Goal: Transaction & Acquisition: Obtain resource

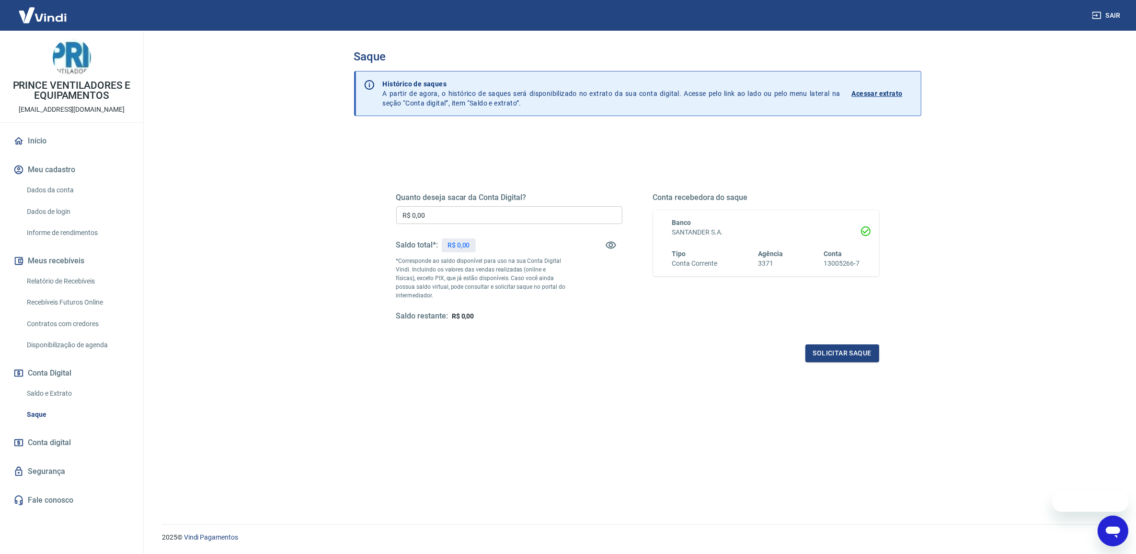
click at [298, 230] on main "Saque Histórico de saques A partir de agora, o histórico de saques será disponi…" at bounding box center [637, 292] width 997 height 523
click at [448, 217] on input "R$ 0,00" at bounding box center [509, 215] width 226 height 18
click at [474, 212] on input "R$ 0,00" at bounding box center [509, 215] width 226 height 18
type input "R$ 21.549,26"
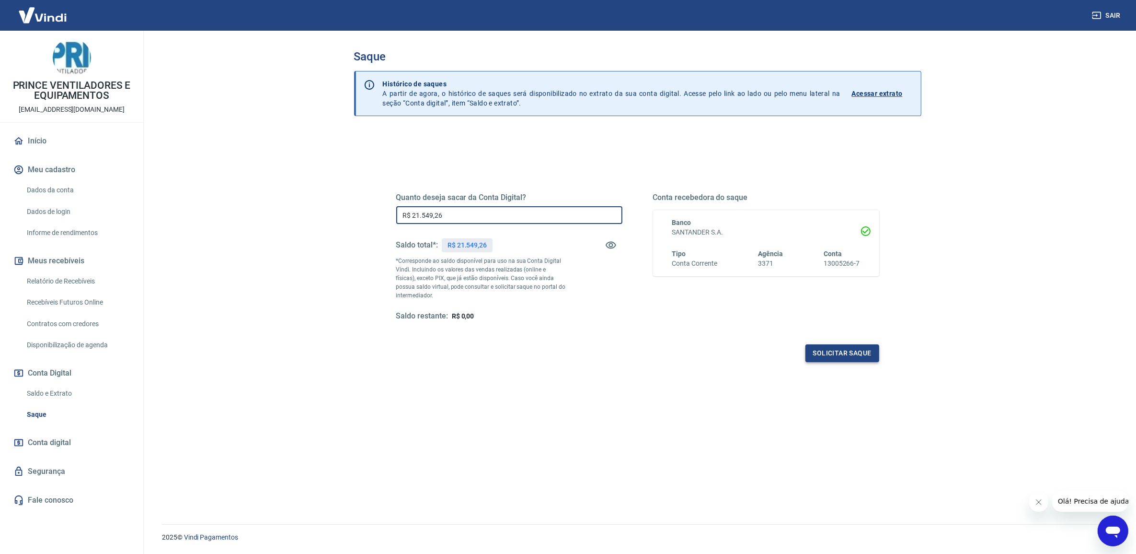
click at [863, 344] on button "Solicitar saque" at bounding box center [843, 353] width 74 height 18
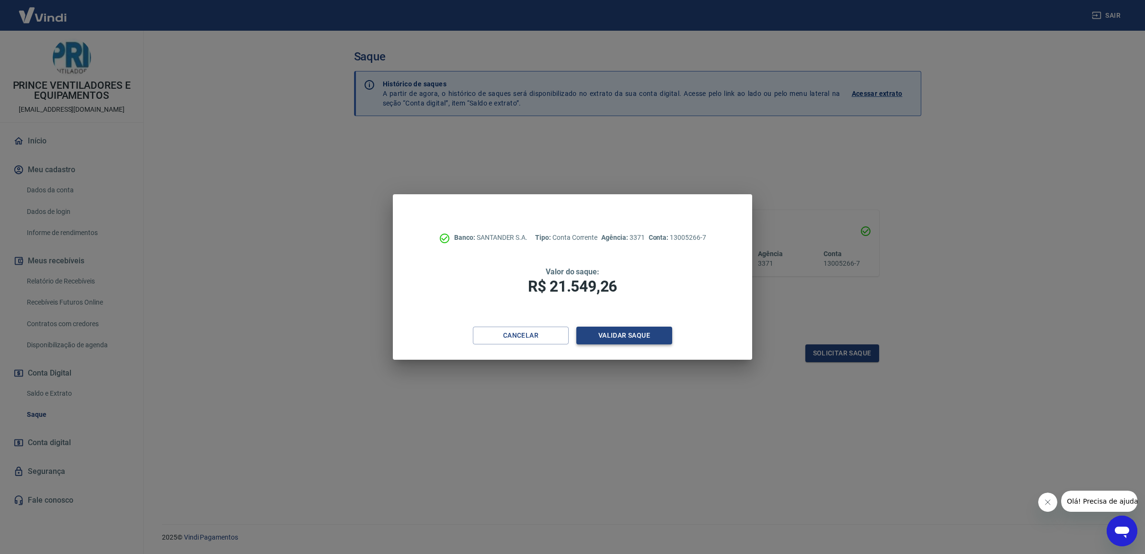
click at [644, 342] on button "Validar saque" at bounding box center [625, 335] width 96 height 18
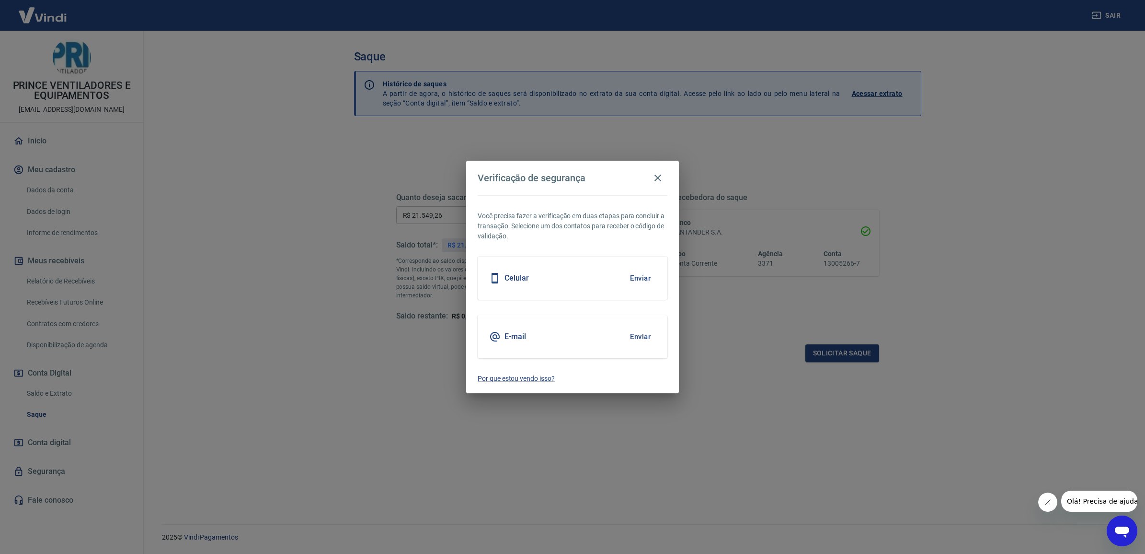
click at [643, 335] on button "Enviar" at bounding box center [640, 336] width 31 height 20
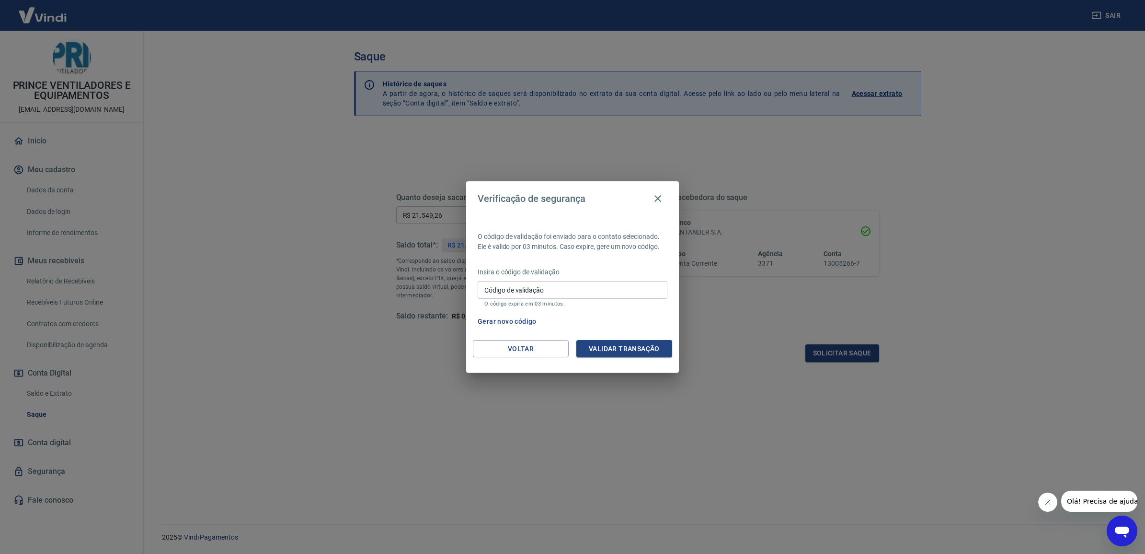
click at [529, 286] on div "Código de validação Código de validação O código expira em 03 minutos." at bounding box center [573, 294] width 190 height 26
paste input "137018"
type input "137018"
click at [610, 337] on div "O código de validação foi enviado para o contato selecionado. Ele é válido por …" at bounding box center [572, 278] width 213 height 124
click at [625, 351] on button "Validar transação" at bounding box center [625, 349] width 96 height 18
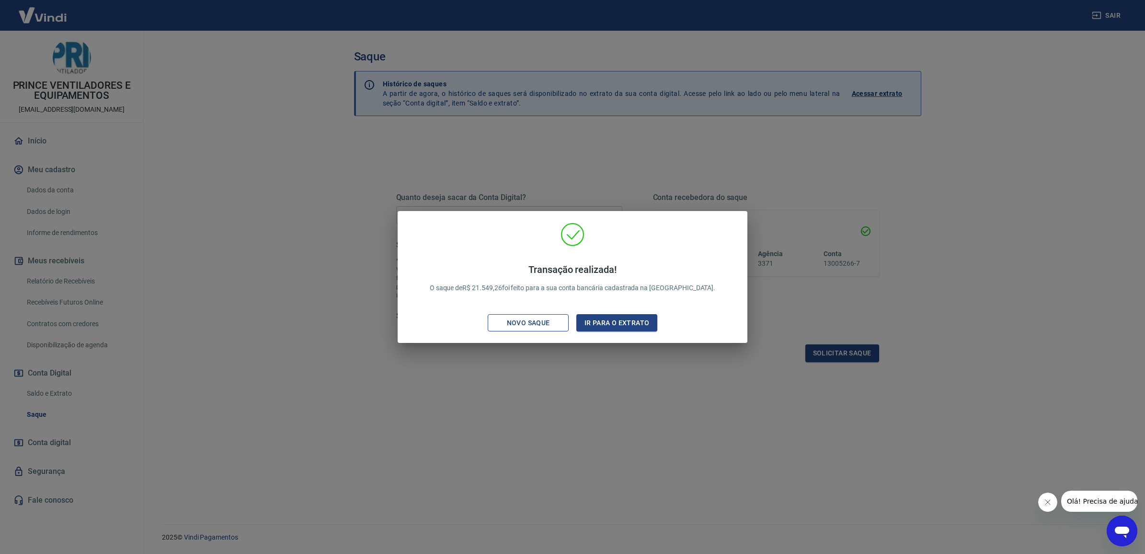
click at [508, 318] on div "Novo saque" at bounding box center [529, 323] width 66 height 12
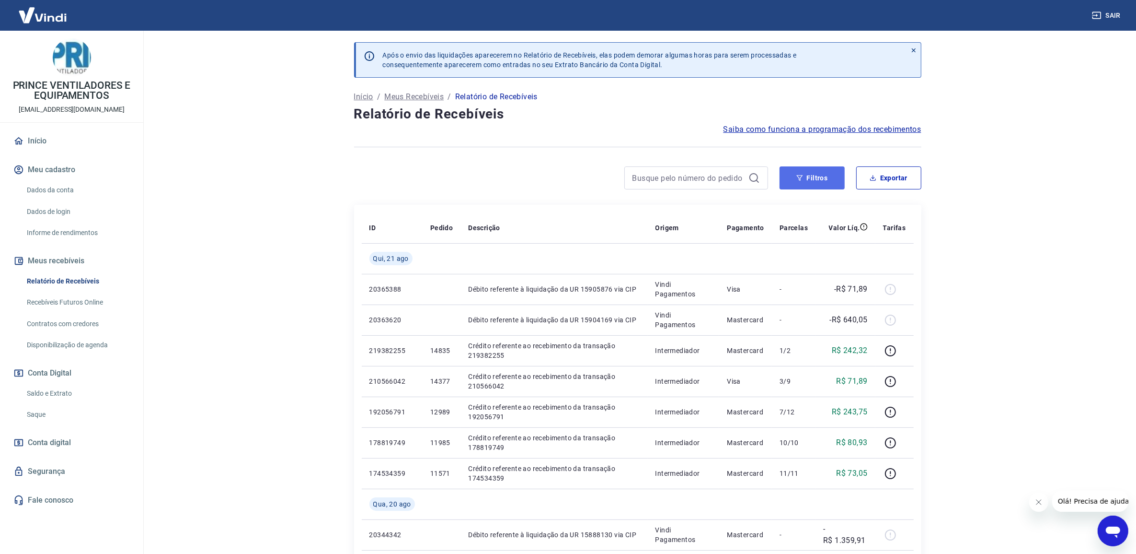
click at [813, 183] on button "Filtros" at bounding box center [812, 177] width 65 height 23
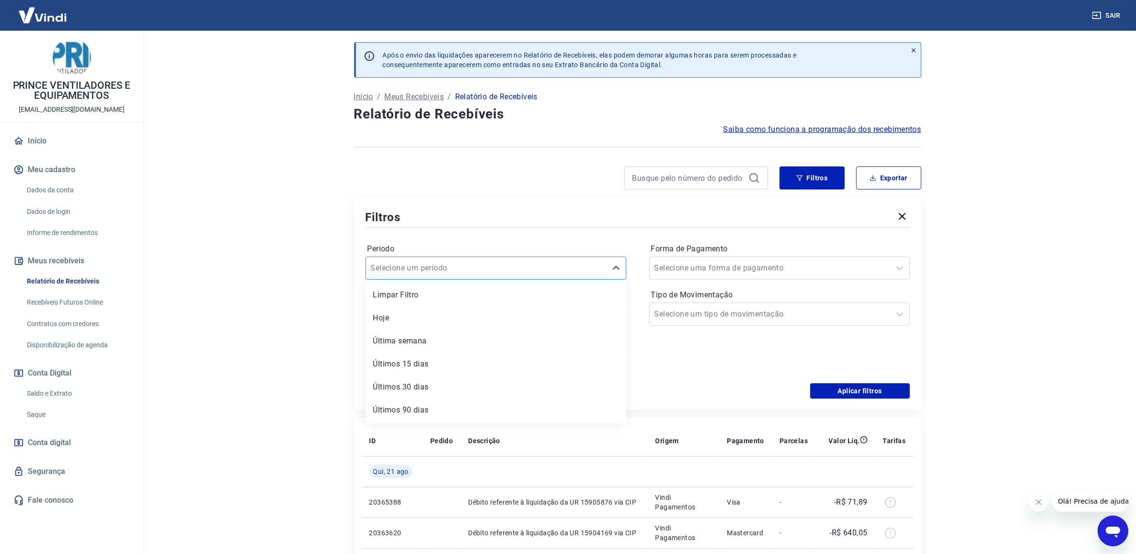
click at [509, 262] on div at bounding box center [486, 267] width 231 height 13
click at [509, 312] on input at bounding box center [488, 314] width 229 height 14
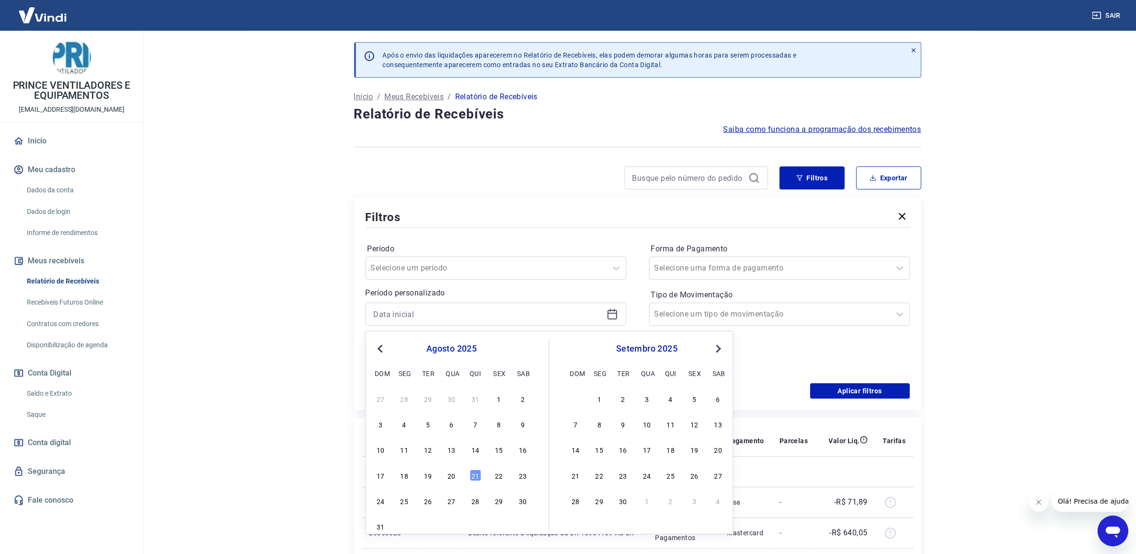
click at [386, 346] on button "Previous Month" at bounding box center [381, 349] width 12 height 12
click at [385, 346] on button "Previous Month" at bounding box center [381, 349] width 12 height 12
click at [381, 346] on span "Previous Month" at bounding box center [381, 348] width 0 height 11
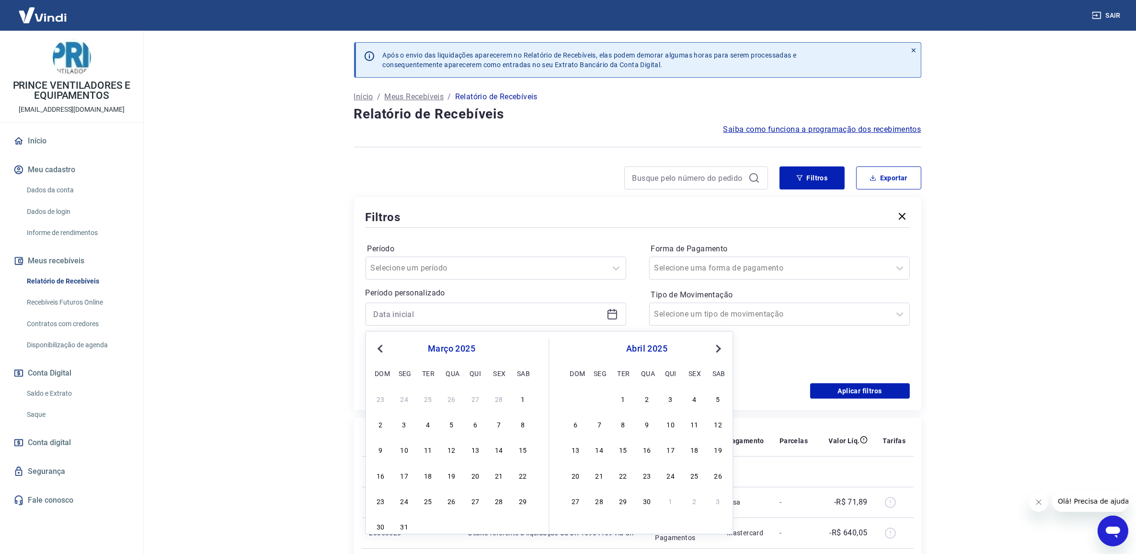
click at [381, 346] on span "Previous Month" at bounding box center [381, 348] width 0 height 11
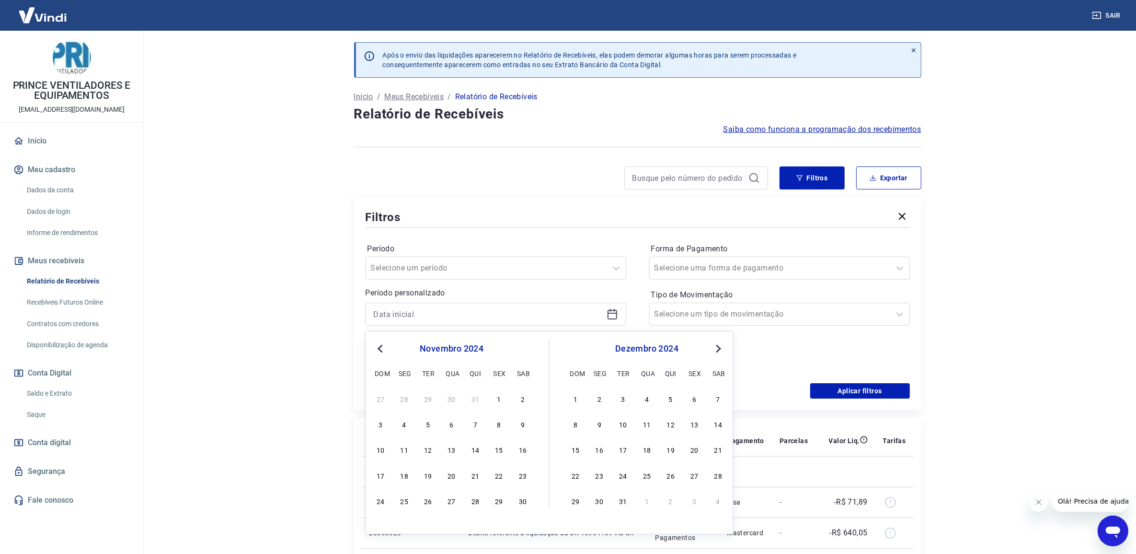
click at [381, 346] on span "Previous Month" at bounding box center [381, 348] width 0 height 11
click at [381, 343] on button "Previous Month" at bounding box center [381, 349] width 12 height 12
click at [381, 345] on span "Previous Month" at bounding box center [381, 348] width 0 height 11
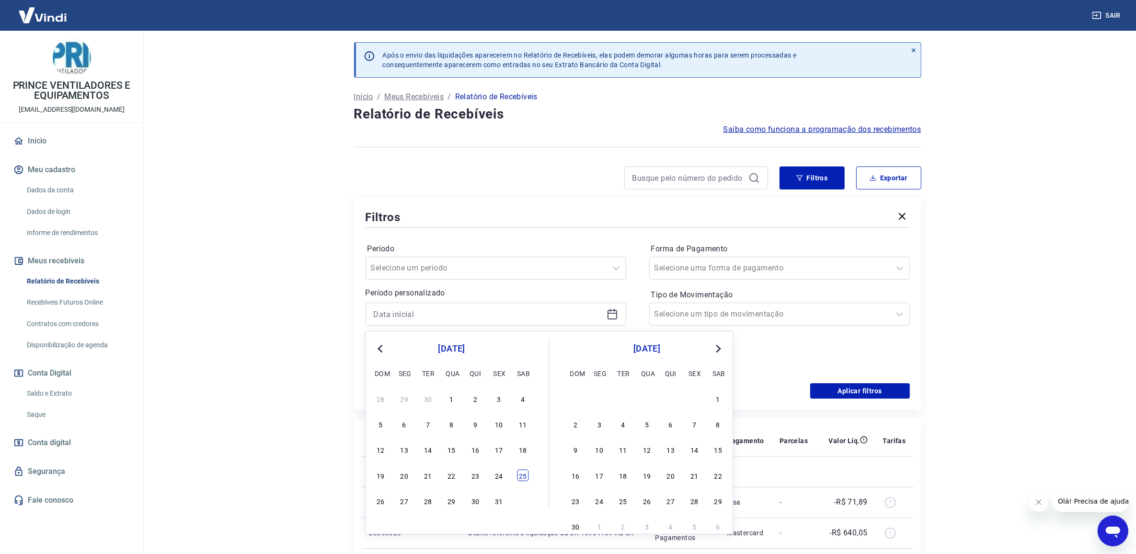
click at [525, 472] on div "25" at bounding box center [523, 475] width 12 height 12
type input "[DATE]"
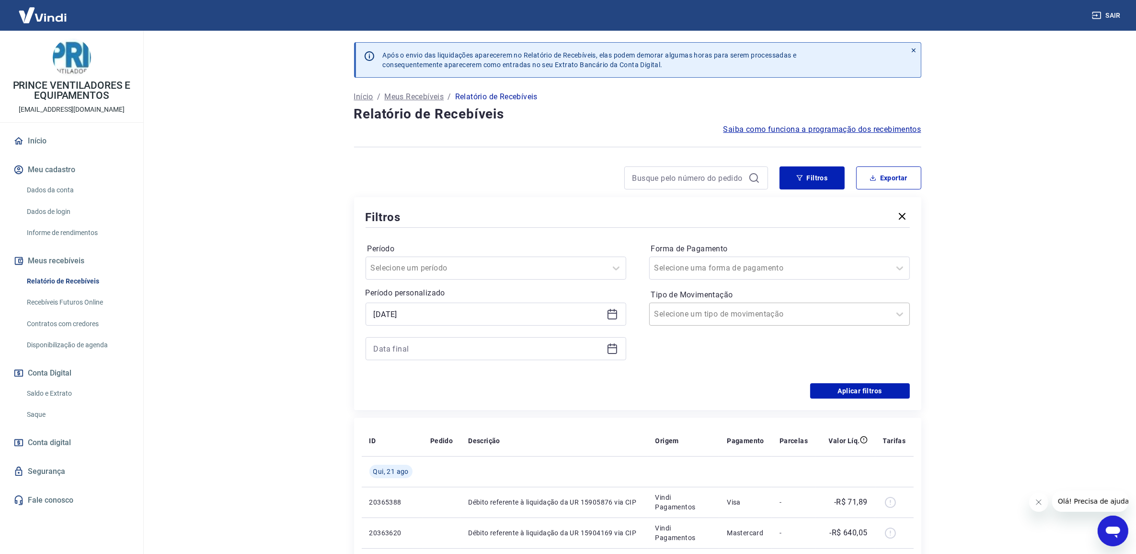
click at [762, 317] on div at bounding box center [770, 313] width 231 height 13
click at [520, 350] on input at bounding box center [488, 348] width 229 height 14
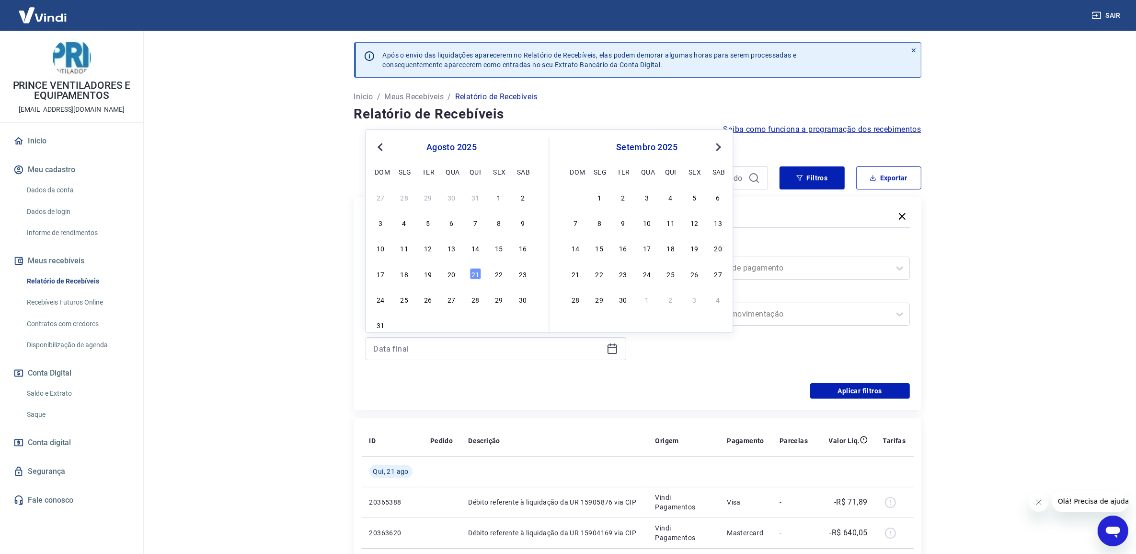
click at [375, 143] on button "Previous Month" at bounding box center [381, 147] width 12 height 12
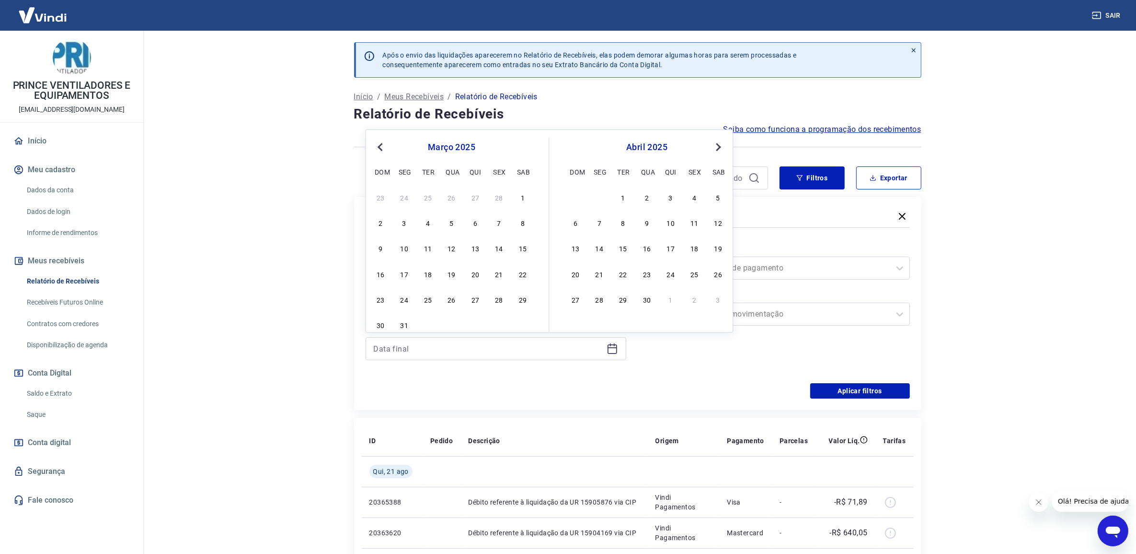
click at [375, 143] on button "Previous Month" at bounding box center [381, 147] width 12 height 12
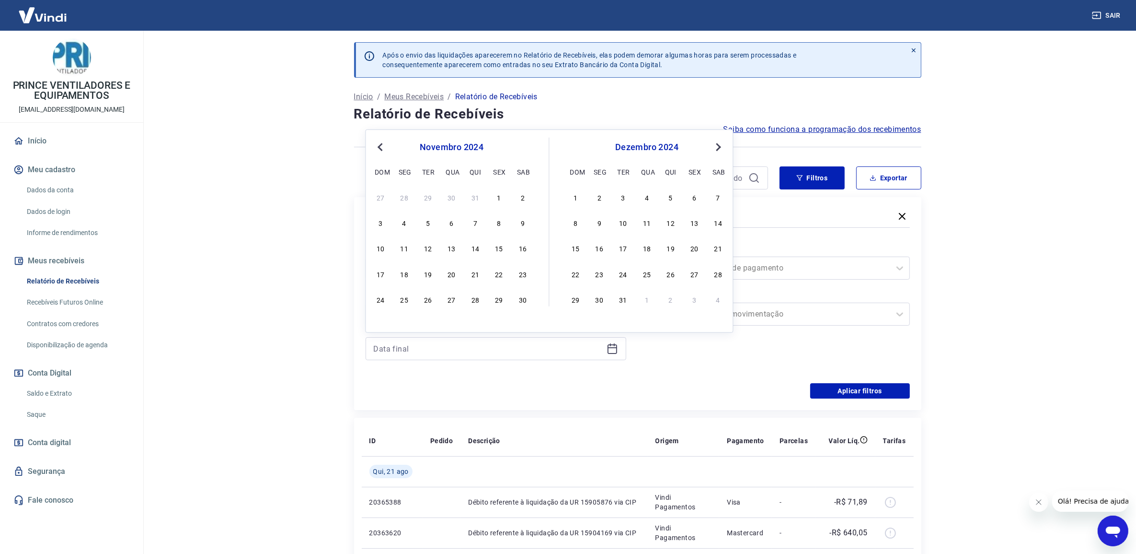
click at [375, 143] on button "Previous Month" at bounding box center [381, 147] width 12 height 12
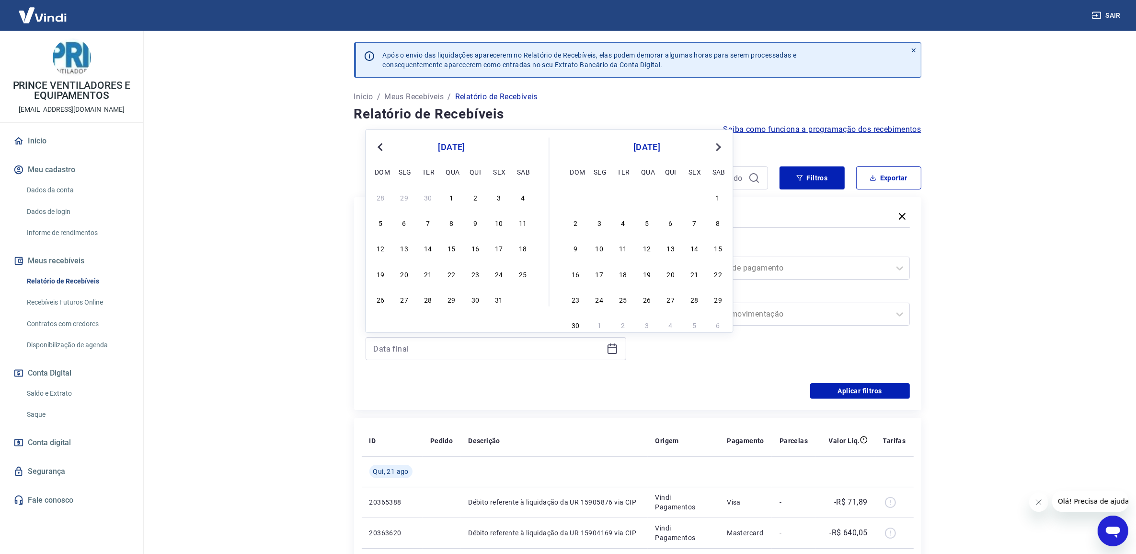
click at [477, 296] on div "30" at bounding box center [476, 299] width 12 height 12
type input "[DATE]"
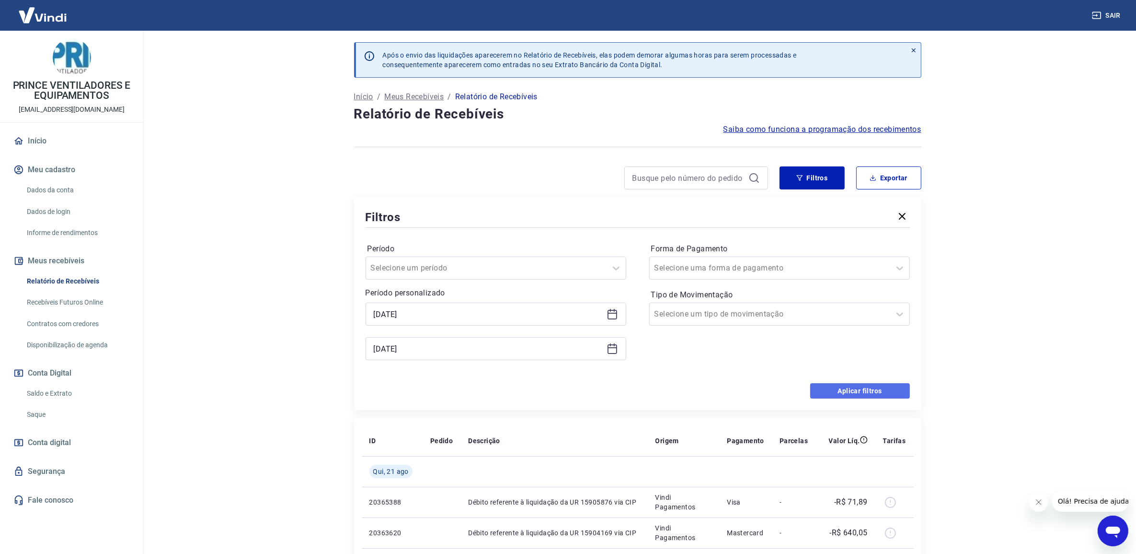
click at [857, 389] on button "Aplicar filtros" at bounding box center [860, 390] width 100 height 15
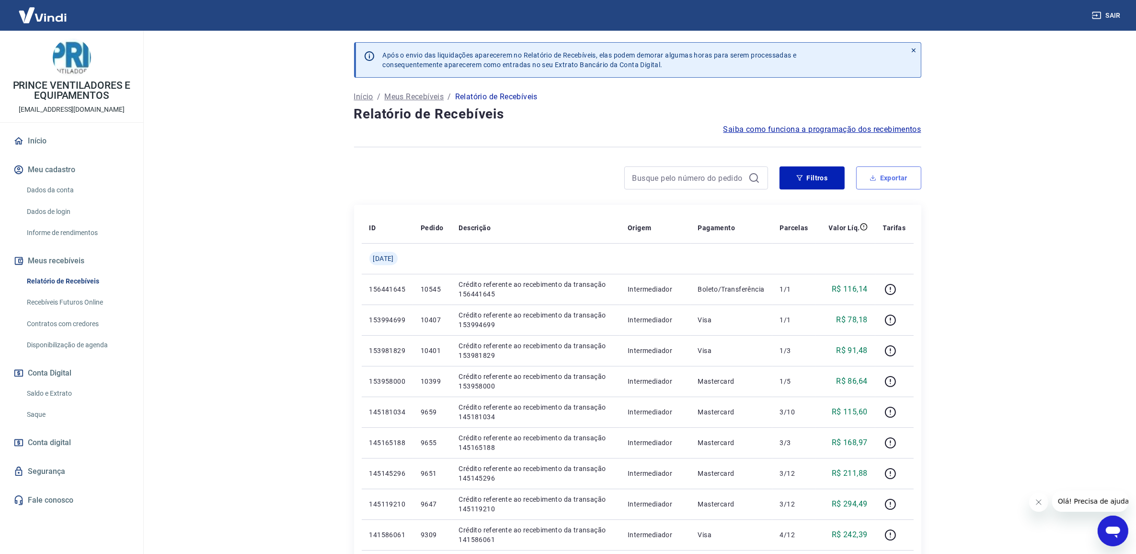
click at [903, 176] on button "Exportar" at bounding box center [888, 177] width 65 height 23
type input "[DATE]"
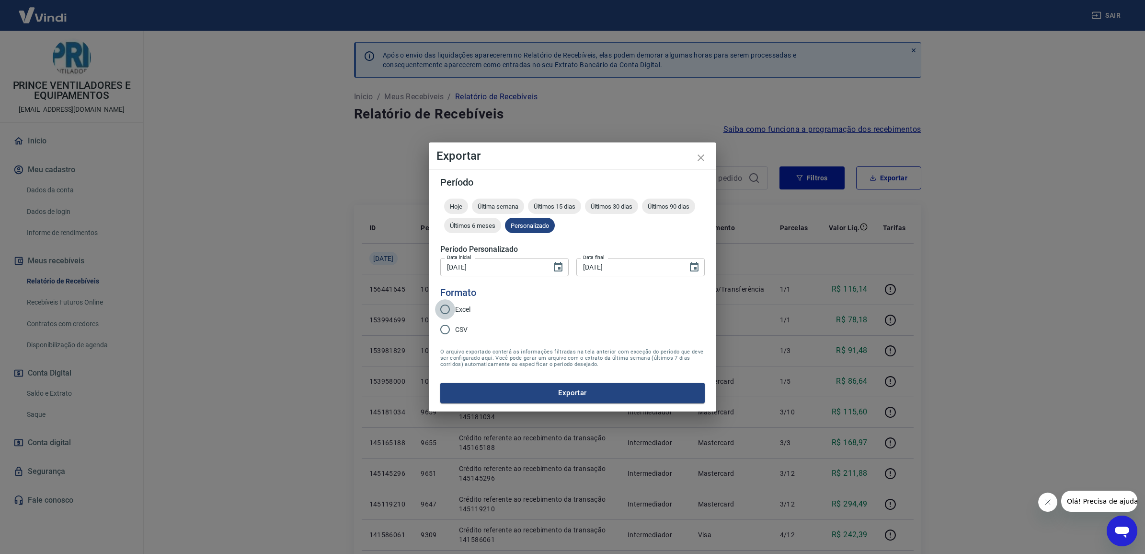
click at [450, 312] on input "Excel" at bounding box center [445, 309] width 20 height 20
radio input "true"
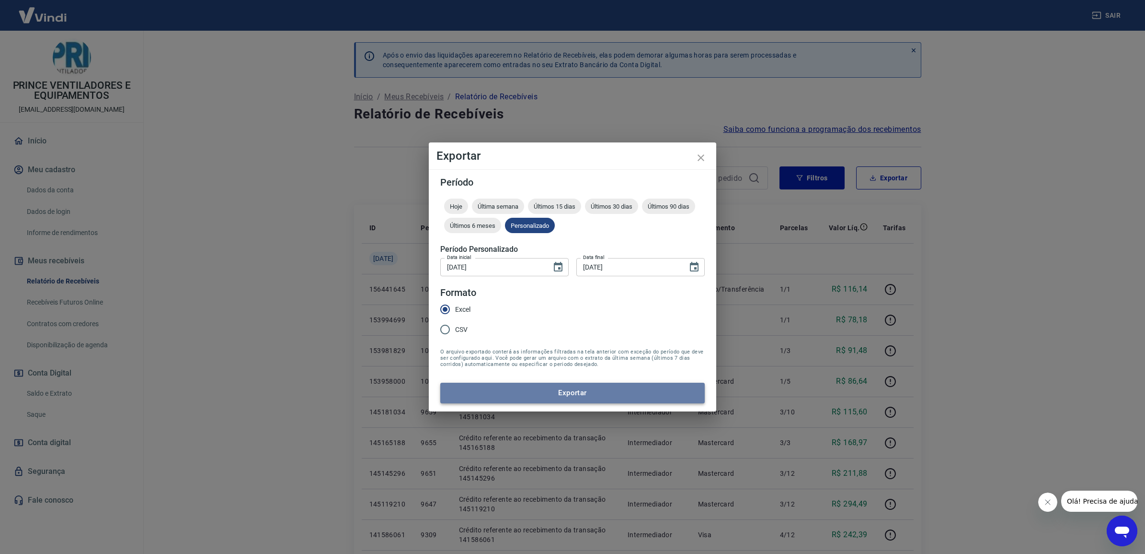
click at [507, 382] on button "Exportar" at bounding box center [572, 392] width 265 height 20
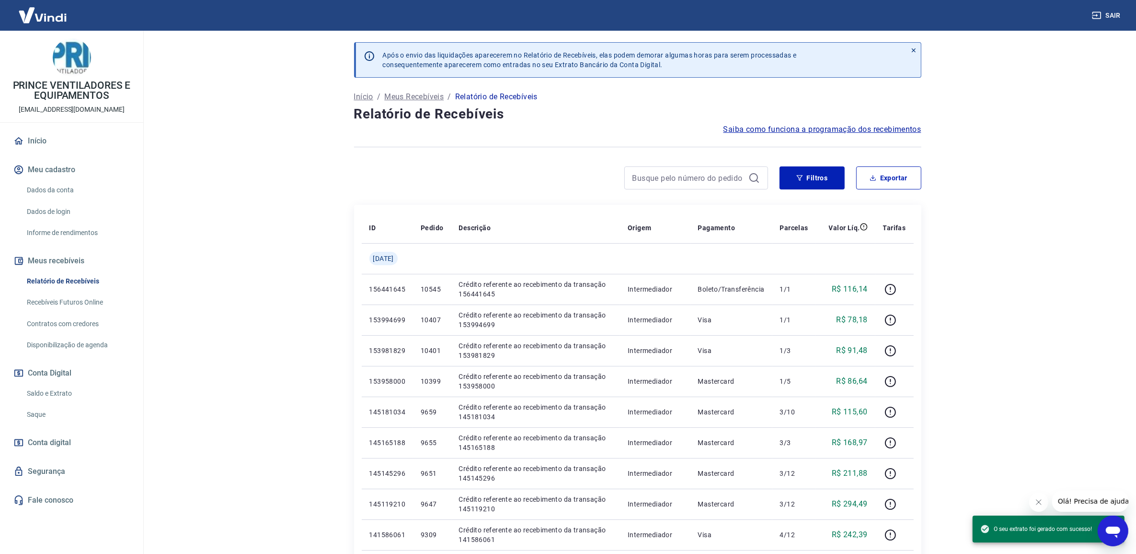
click at [56, 392] on link "Saldo e Extrato" at bounding box center [77, 393] width 109 height 20
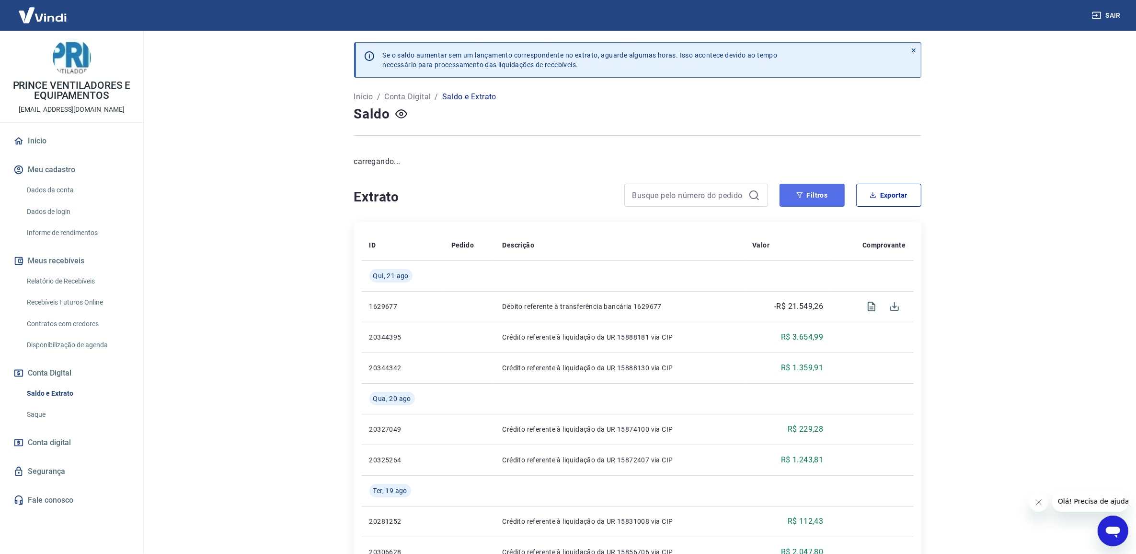
click at [818, 187] on button "Filtros" at bounding box center [812, 195] width 65 height 23
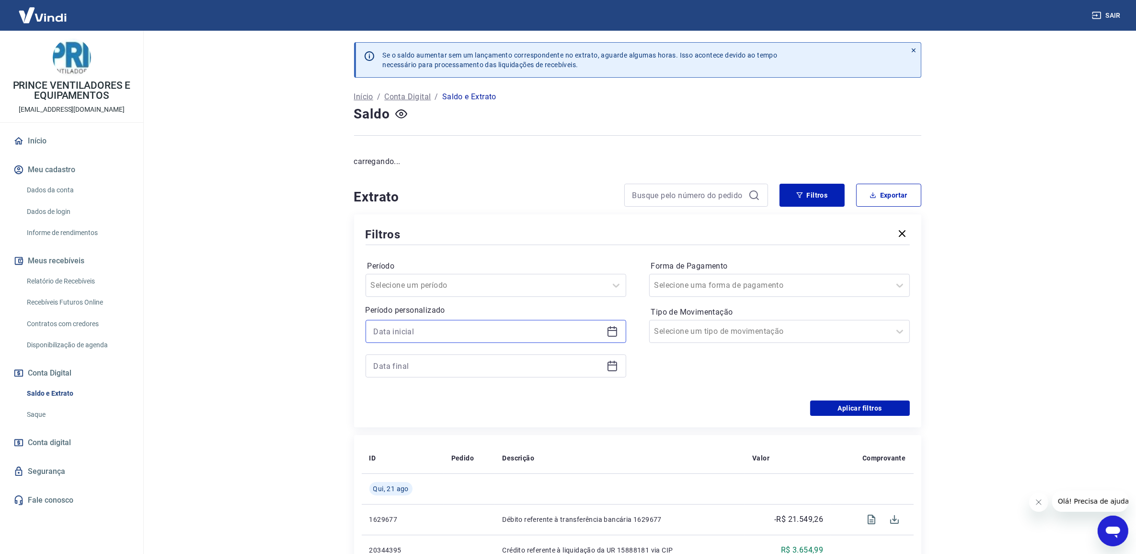
click at [471, 336] on input at bounding box center [488, 331] width 229 height 14
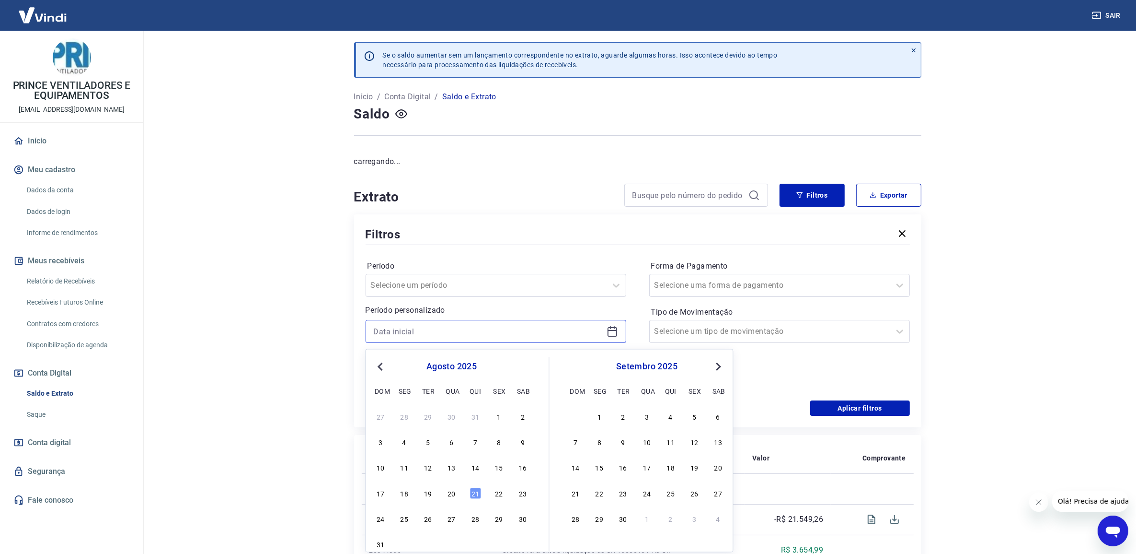
click at [402, 327] on input at bounding box center [488, 331] width 229 height 14
type input "[DATE]"
click at [473, 496] on div "25" at bounding box center [476, 493] width 12 height 12
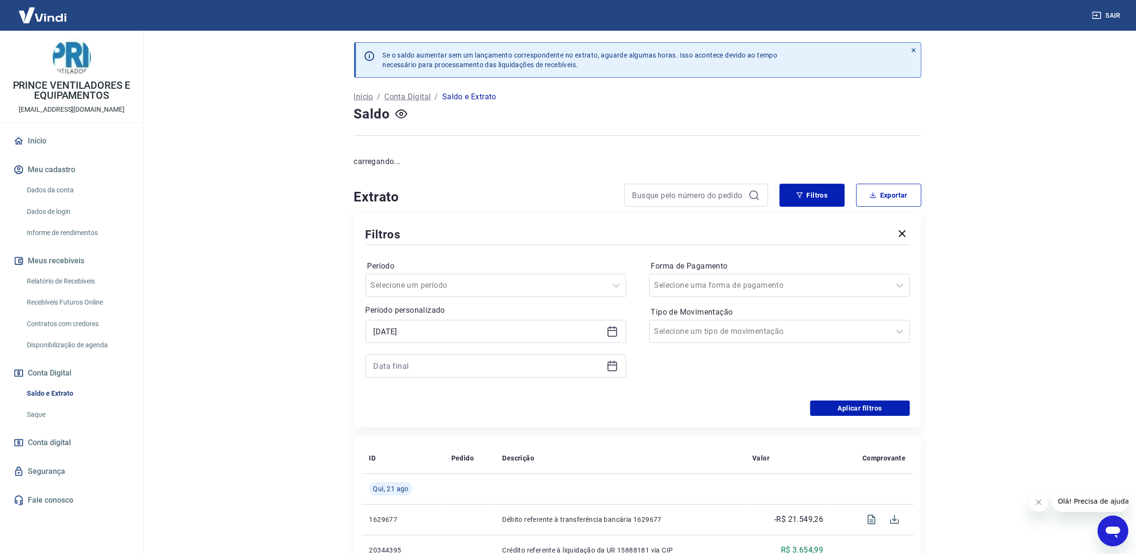
click at [455, 377] on div at bounding box center [496, 365] width 261 height 23
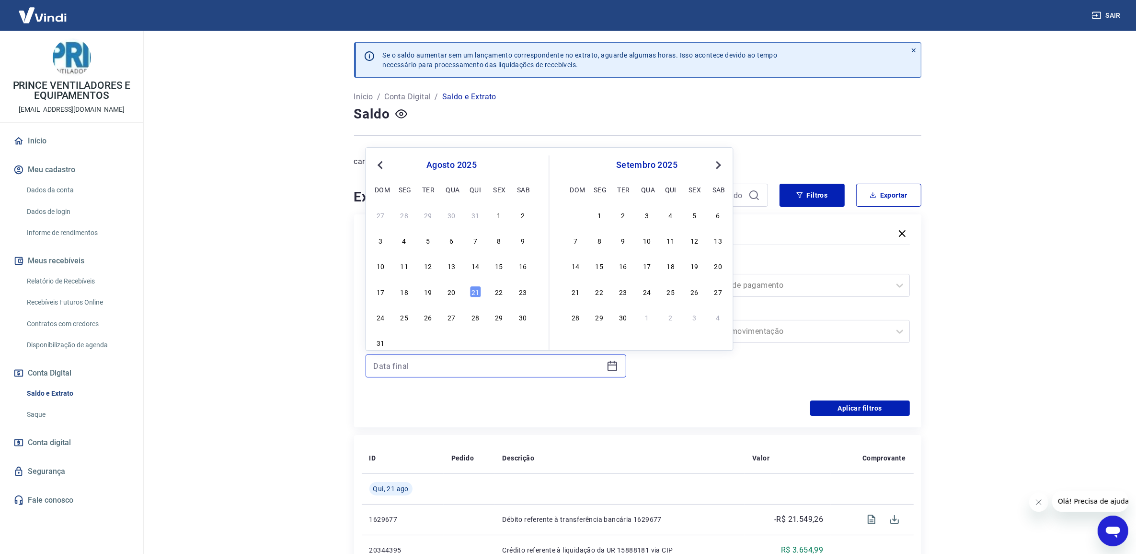
click at [451, 371] on input at bounding box center [488, 365] width 229 height 14
click at [495, 319] on div "31" at bounding box center [500, 317] width 12 height 12
type input "[DATE]"
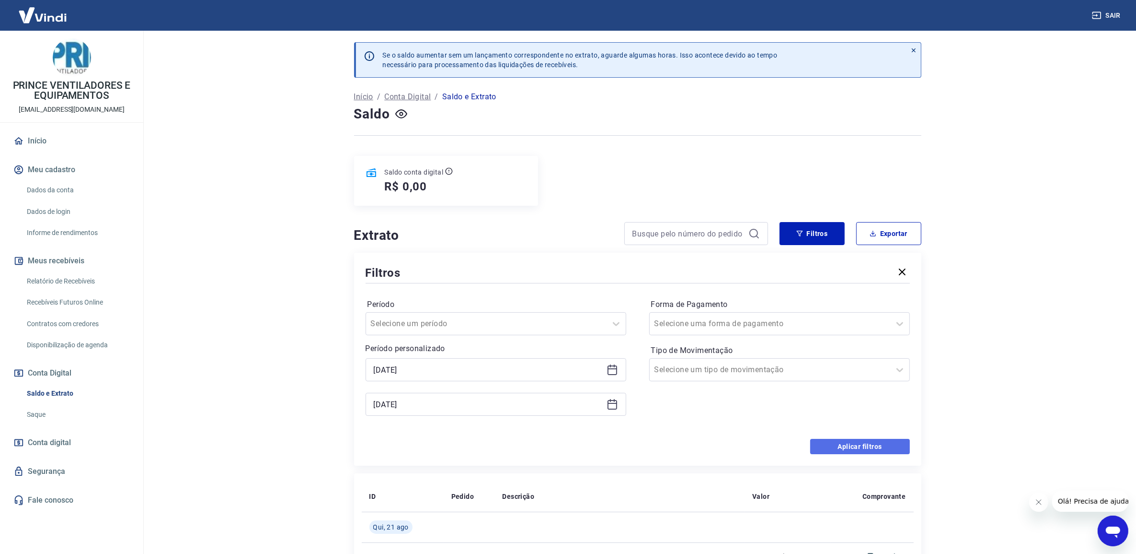
click at [846, 441] on button "Aplicar filtros" at bounding box center [860, 446] width 100 height 15
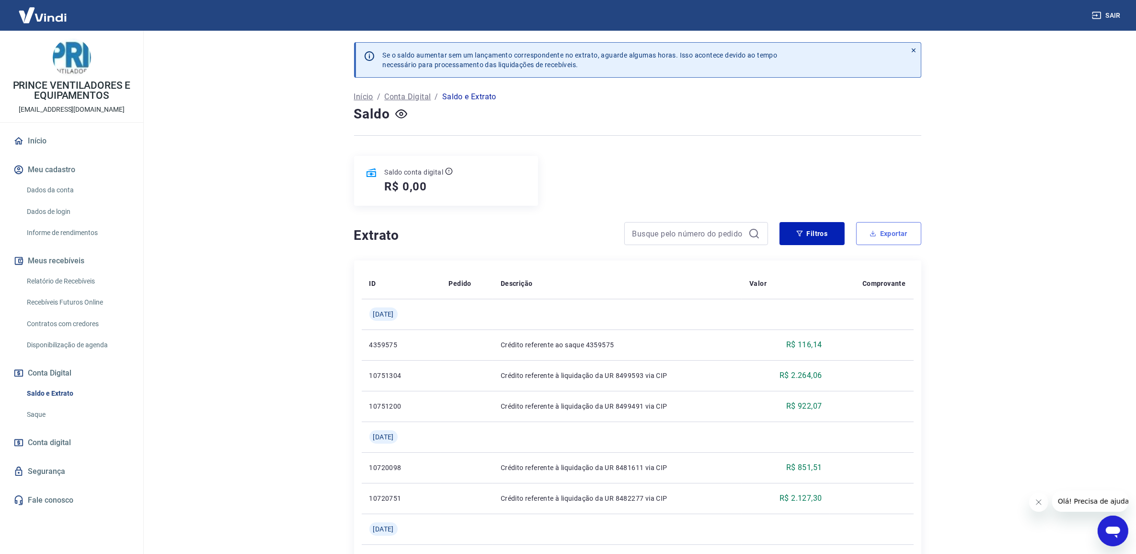
click at [894, 235] on button "Exportar" at bounding box center [888, 233] width 65 height 23
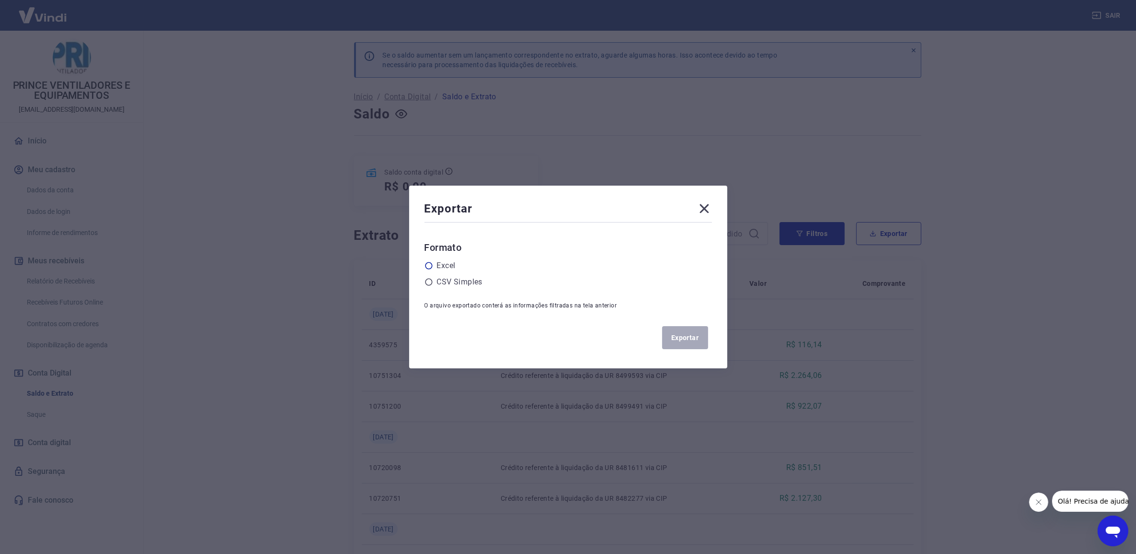
click at [433, 265] on icon at bounding box center [429, 265] width 9 height 9
click at [0, 0] on input "radio" at bounding box center [0, 0] width 0 height 0
click at [708, 341] on button "Exportar" at bounding box center [685, 337] width 46 height 23
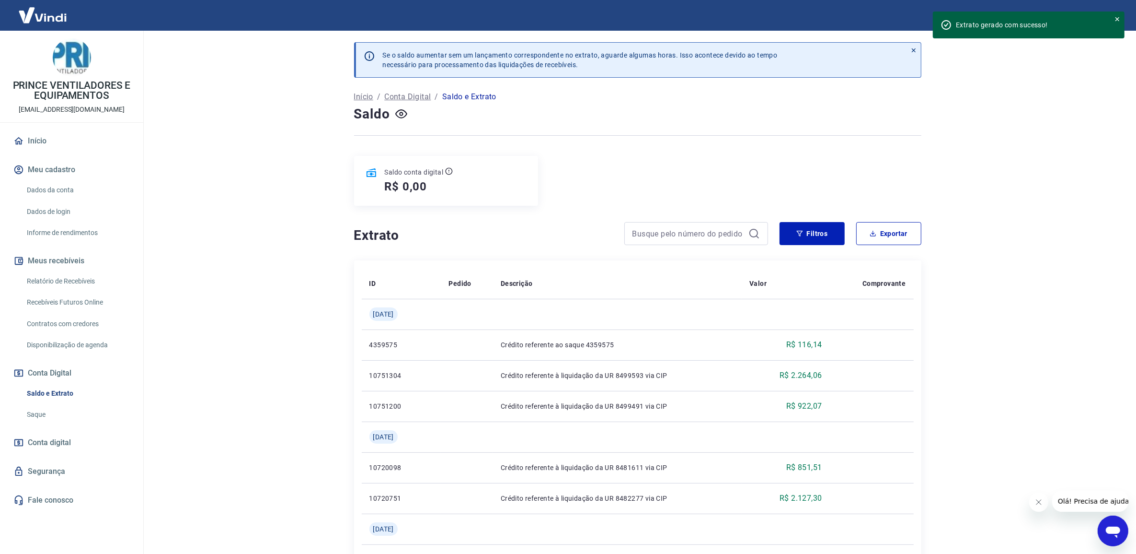
click at [79, 281] on link "Relatório de Recebíveis" at bounding box center [77, 281] width 109 height 20
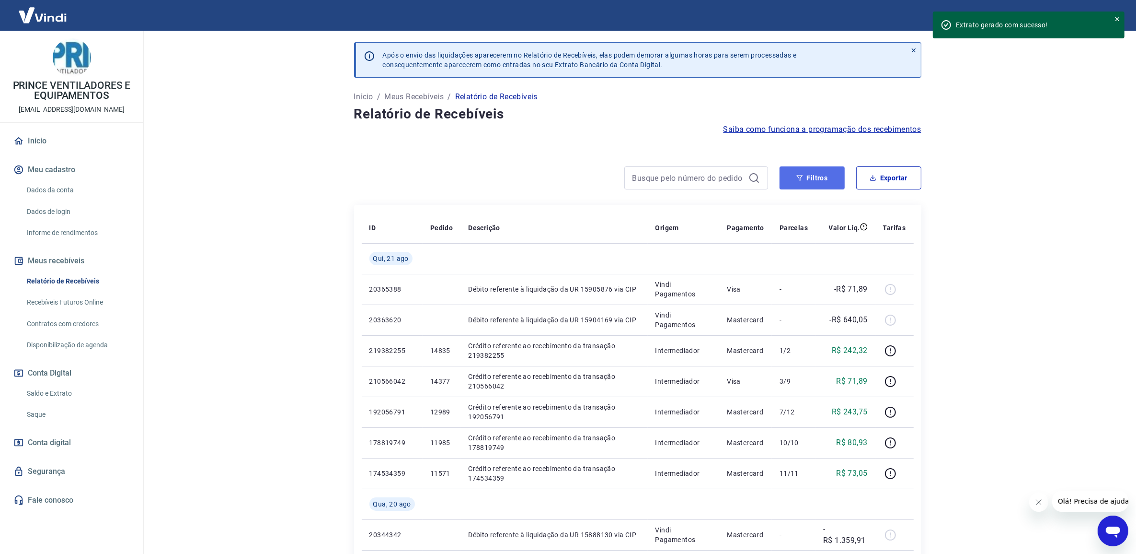
click at [823, 182] on button "Filtros" at bounding box center [812, 177] width 65 height 23
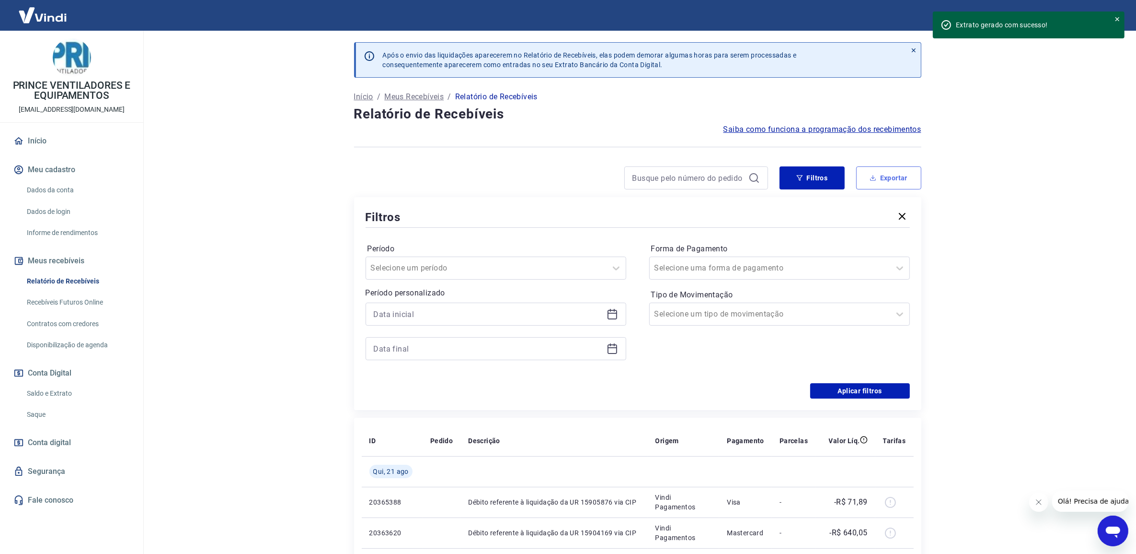
click at [880, 176] on button "Exportar" at bounding box center [888, 177] width 65 height 23
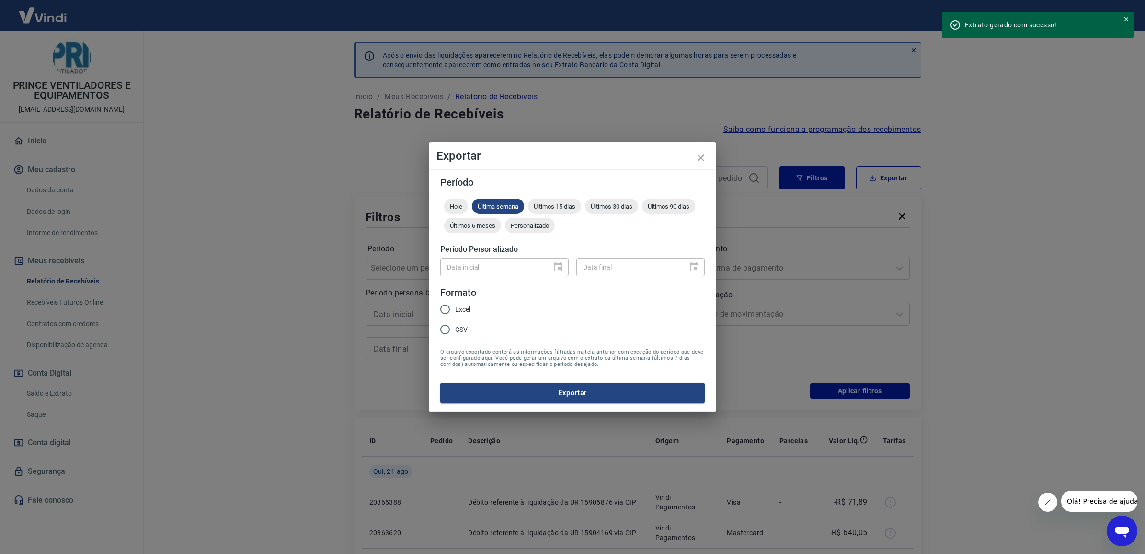
click at [552, 262] on div "Data inicial" at bounding box center [504, 267] width 128 height 18
click at [453, 305] on input "Excel" at bounding box center [445, 309] width 20 height 20
radio input "true"
click at [550, 267] on div "Data inicial" at bounding box center [504, 267] width 128 height 18
click at [556, 267] on div "Data inicial" at bounding box center [504, 267] width 128 height 18
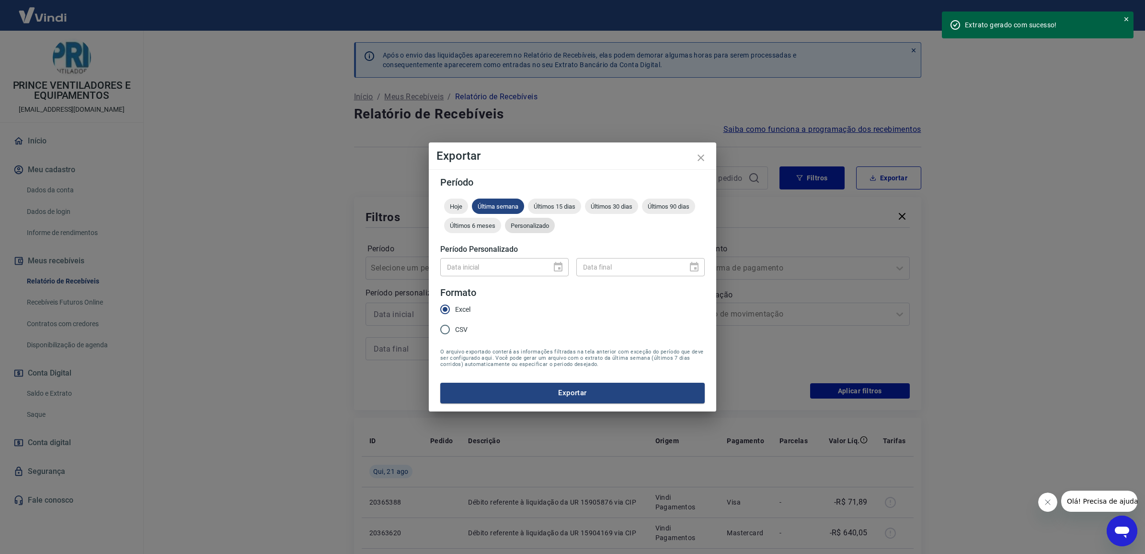
click at [538, 228] on span "Personalizado" at bounding box center [530, 225] width 50 height 7
click at [559, 262] on icon "Choose date" at bounding box center [559, 267] width 12 height 12
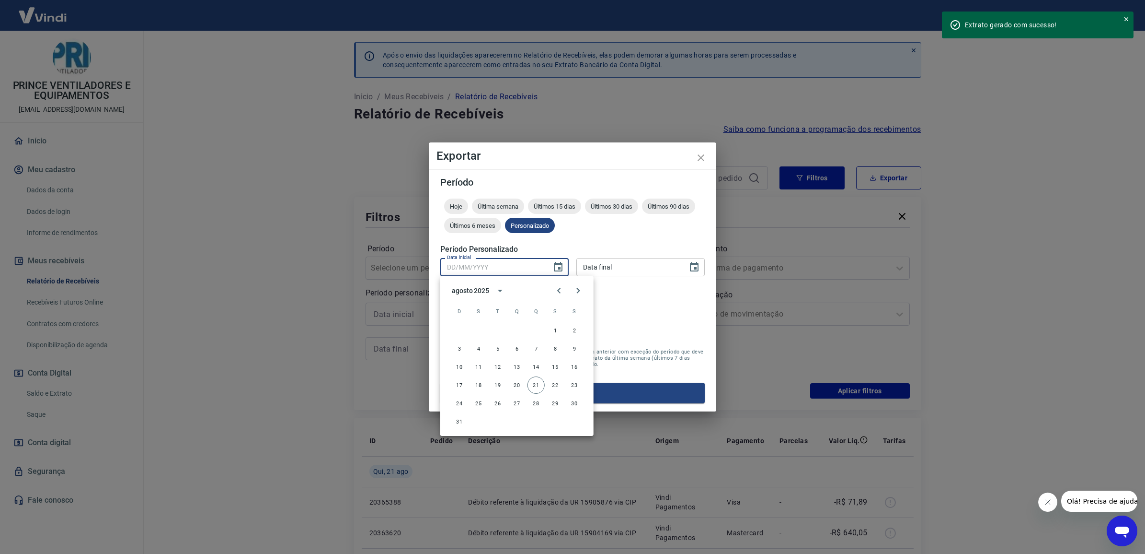
click at [482, 267] on input "Data inicial" at bounding box center [492, 267] width 104 height 18
type input "DD/MM/YYYY"
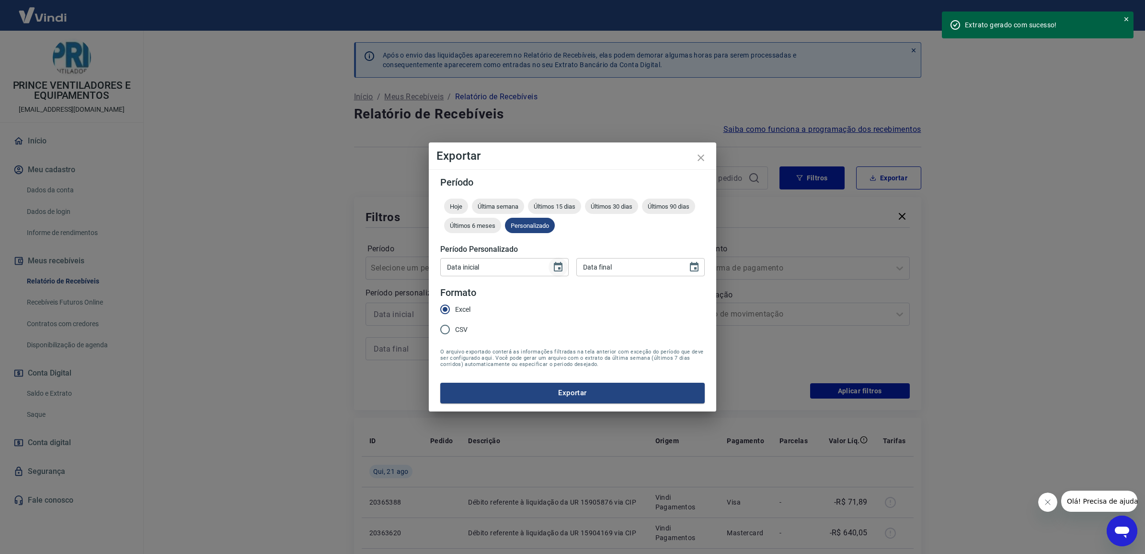
click at [557, 270] on icon "Choose date" at bounding box center [559, 267] width 12 height 12
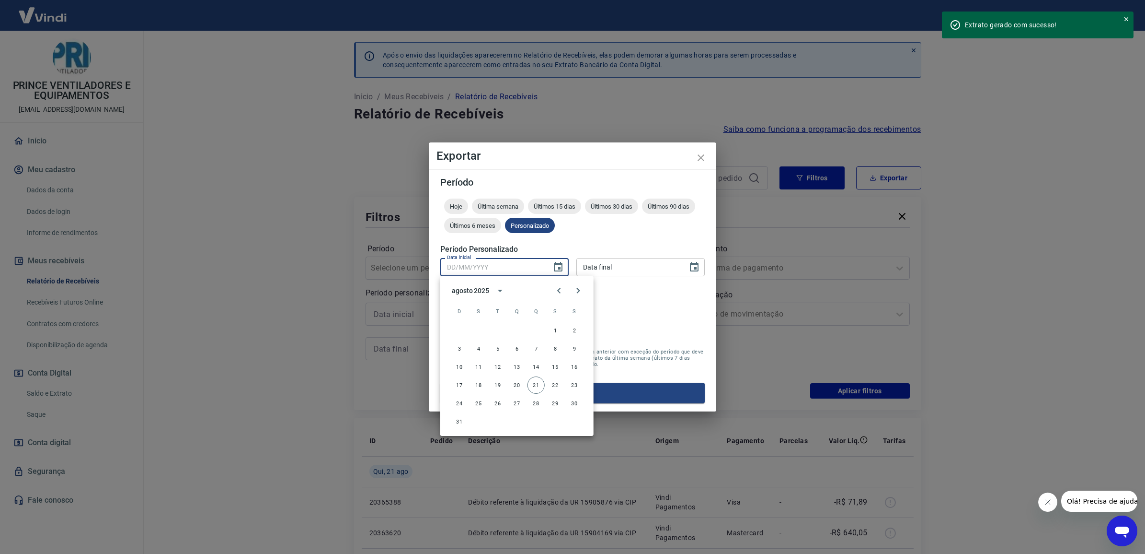
click at [485, 269] on input "Data inicial" at bounding box center [492, 267] width 104 height 18
type input "DD/MM/YYYY"
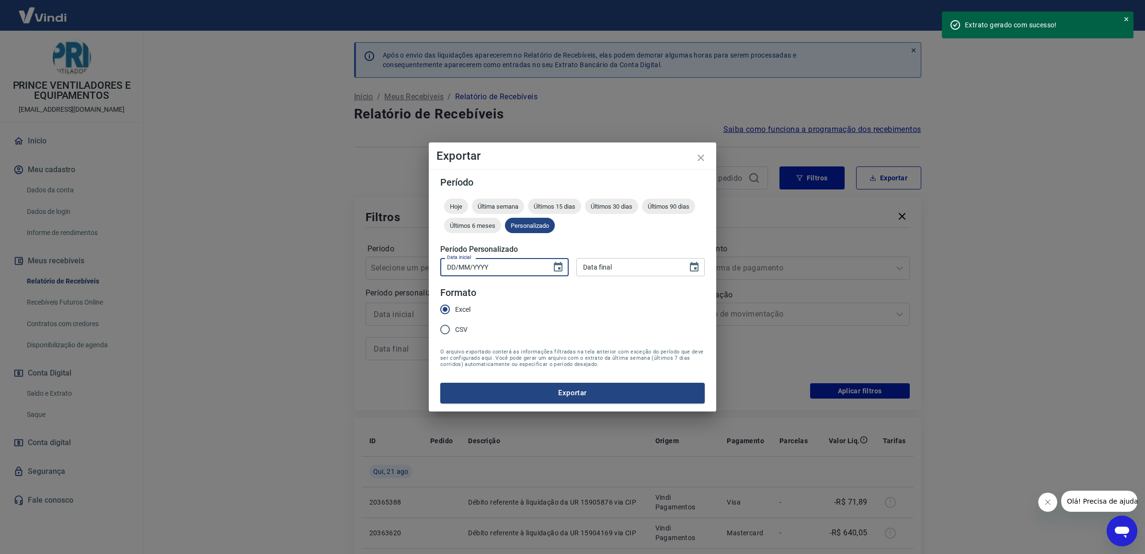
click at [498, 268] on input "DD/MM/YYYY" at bounding box center [492, 267] width 104 height 18
type input "[DATE]"
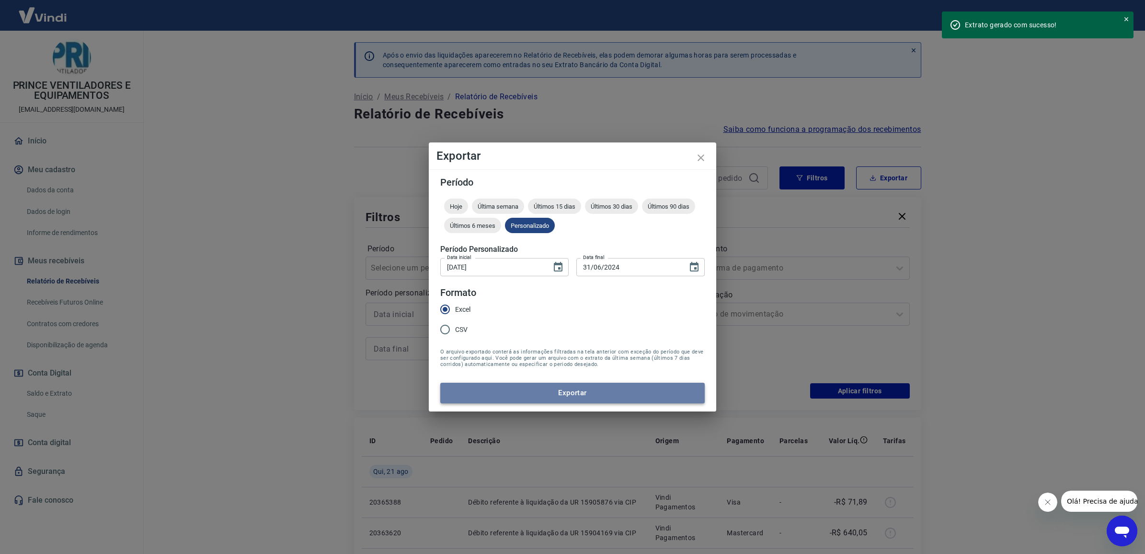
click at [598, 387] on button "Exportar" at bounding box center [572, 392] width 265 height 20
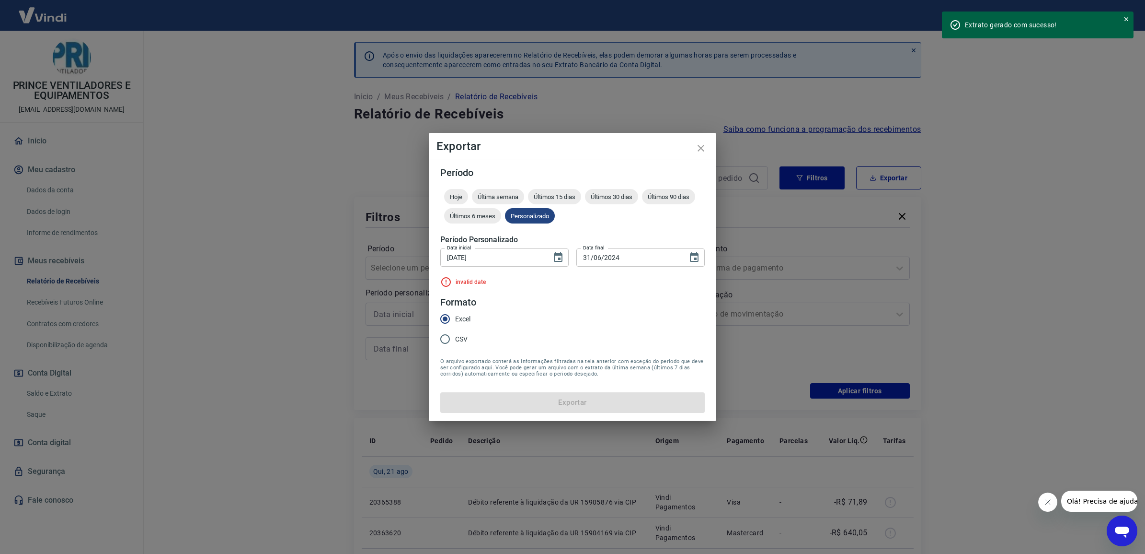
click at [589, 259] on input "31/06/2024" at bounding box center [629, 257] width 104 height 18
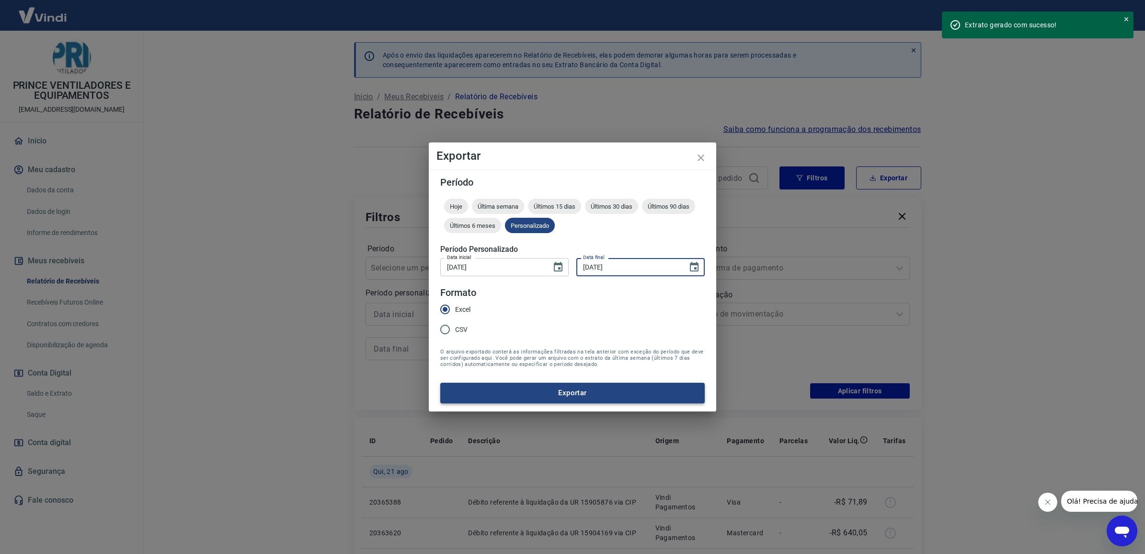
type input "[DATE]"
click at [599, 398] on button "Exportar" at bounding box center [572, 392] width 265 height 20
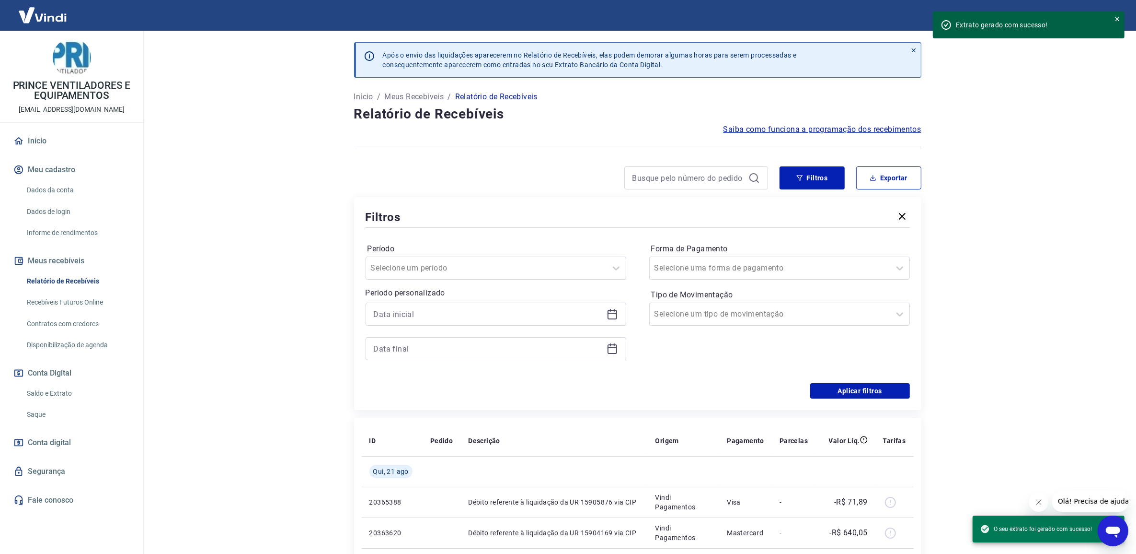
click at [1122, 117] on main "Após o envio das liquidações aparecerem no Relatório de Recebíveis, elas podem …" at bounding box center [637, 292] width 997 height 523
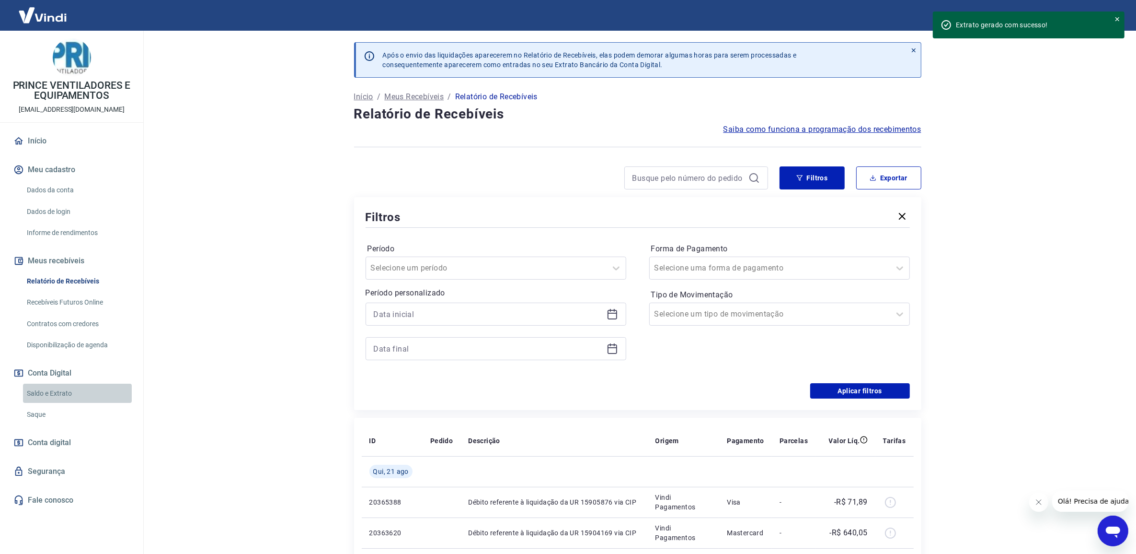
click at [44, 399] on link "Saldo e Extrato" at bounding box center [77, 393] width 109 height 20
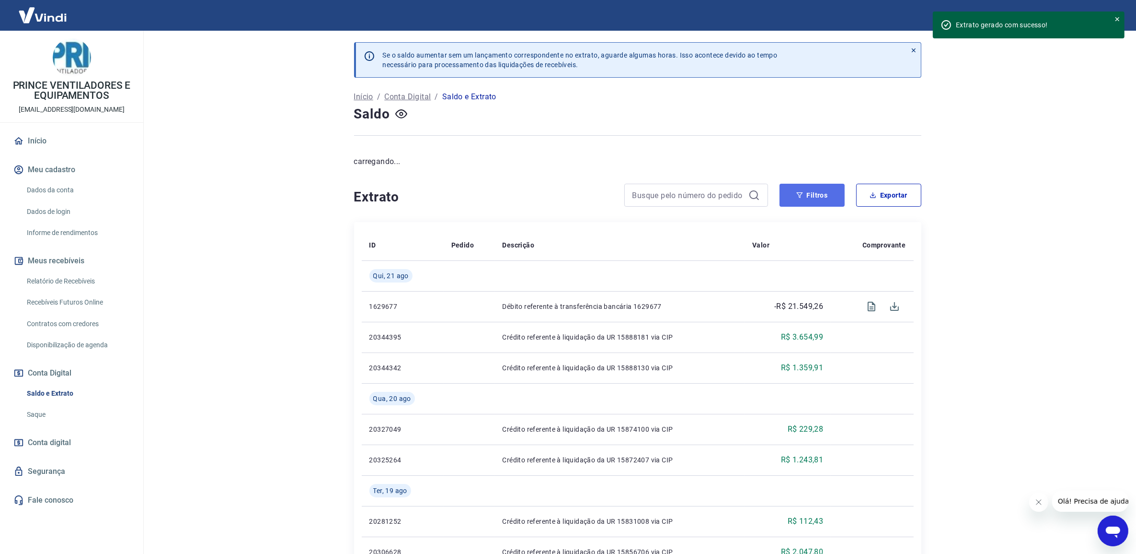
click at [800, 196] on icon "button" at bounding box center [800, 195] width 6 height 6
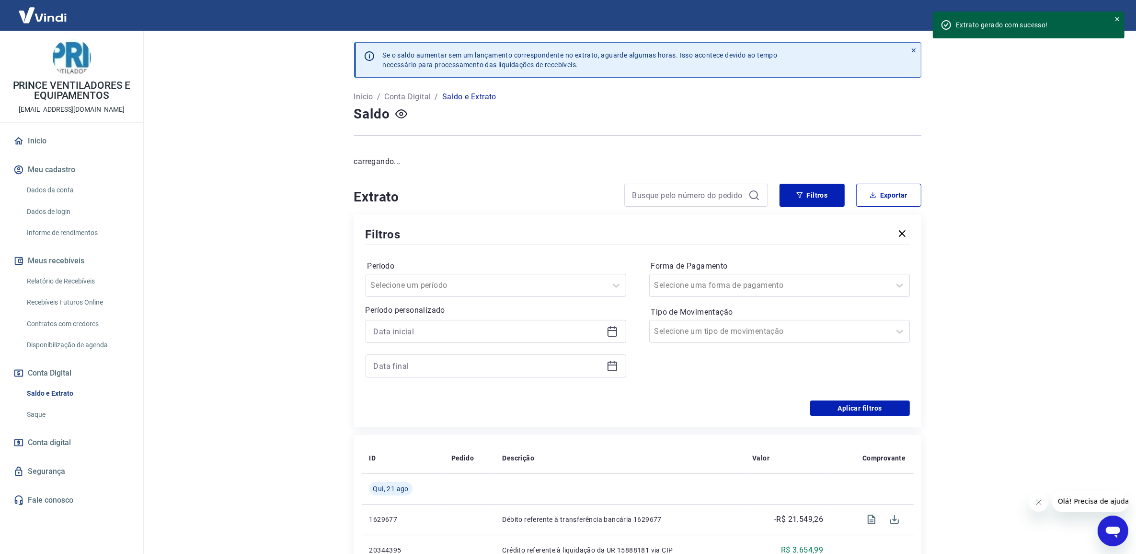
click at [600, 323] on div at bounding box center [496, 331] width 261 height 23
click at [605, 332] on div at bounding box center [496, 331] width 261 height 23
click at [613, 332] on icon at bounding box center [613, 331] width 12 height 12
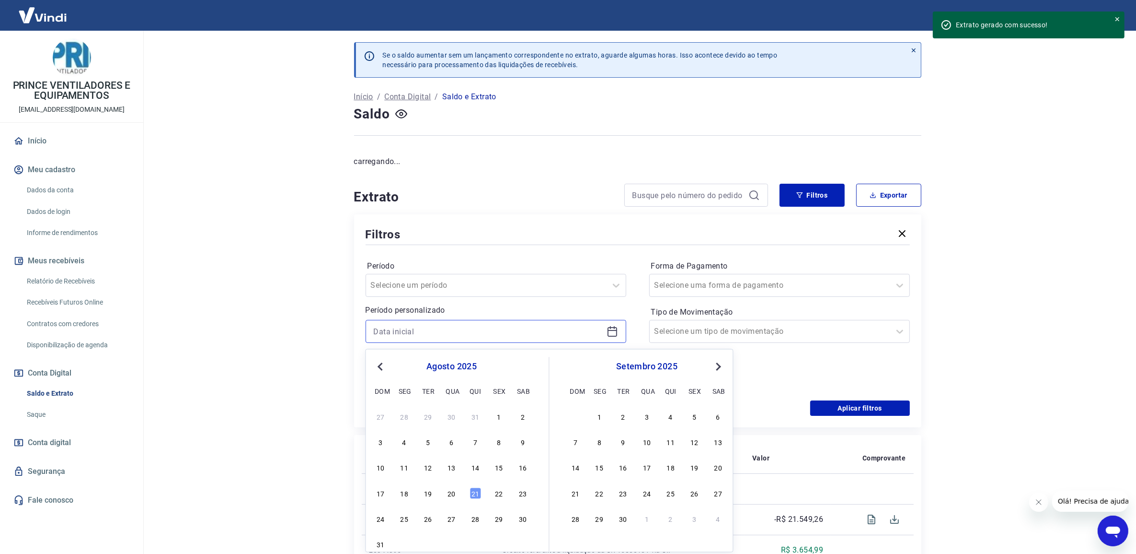
click at [442, 329] on input at bounding box center [488, 331] width 229 height 14
type input "[DATE]"
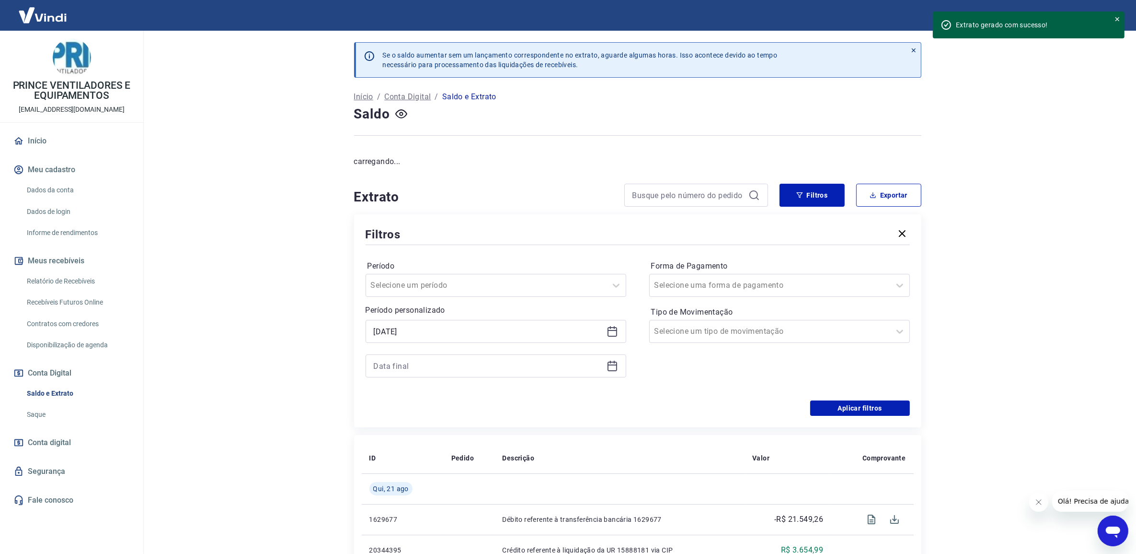
click at [508, 375] on div at bounding box center [496, 365] width 261 height 23
click at [508, 365] on input at bounding box center [488, 365] width 229 height 14
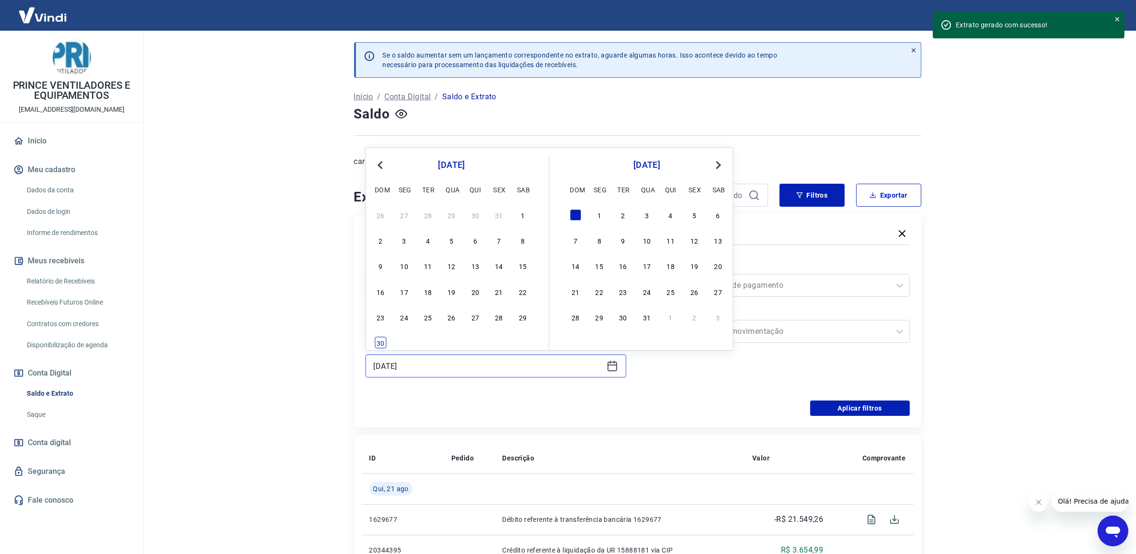
type input "[DATE]"
click at [375, 339] on div "30" at bounding box center [381, 343] width 12 height 12
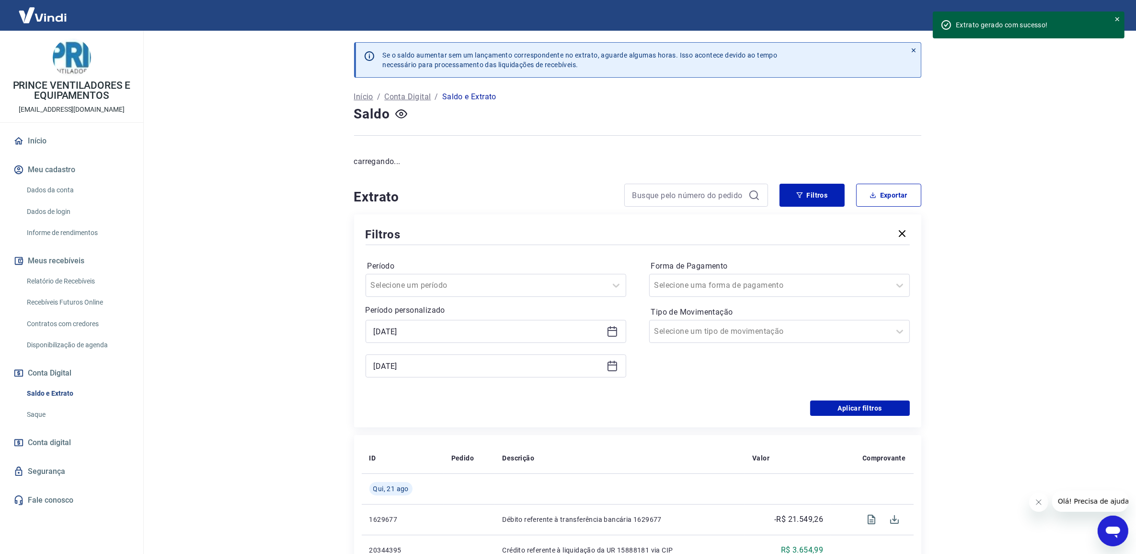
click at [855, 394] on div "Período Selecione um período Período personalizado [DATE] Selected date: [DATE]…" at bounding box center [638, 323] width 544 height 153
click at [865, 408] on button "Aplicar filtros" at bounding box center [860, 407] width 100 height 15
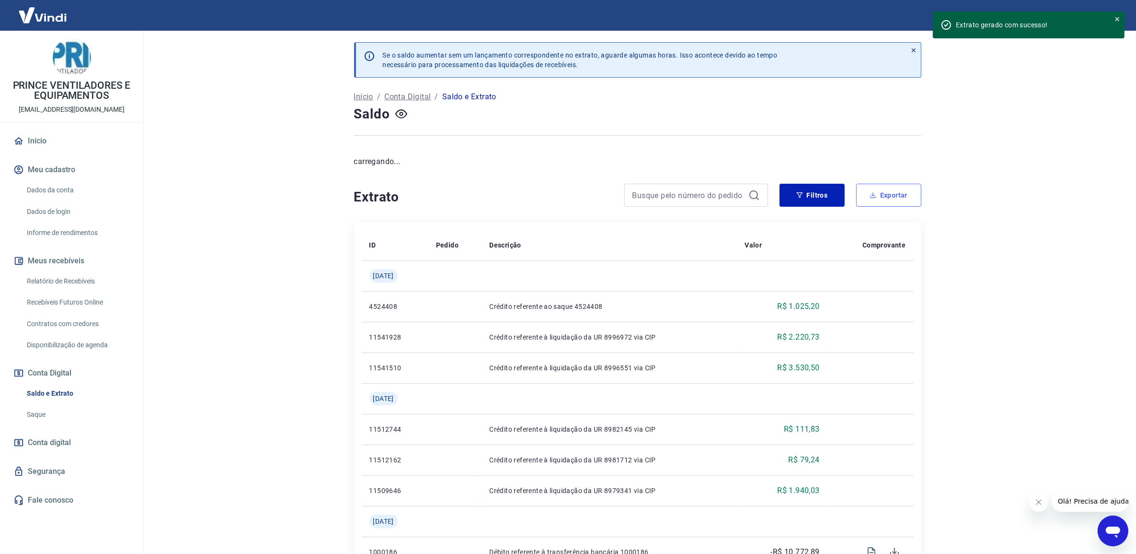
click at [892, 202] on button "Exportar" at bounding box center [888, 195] width 65 height 23
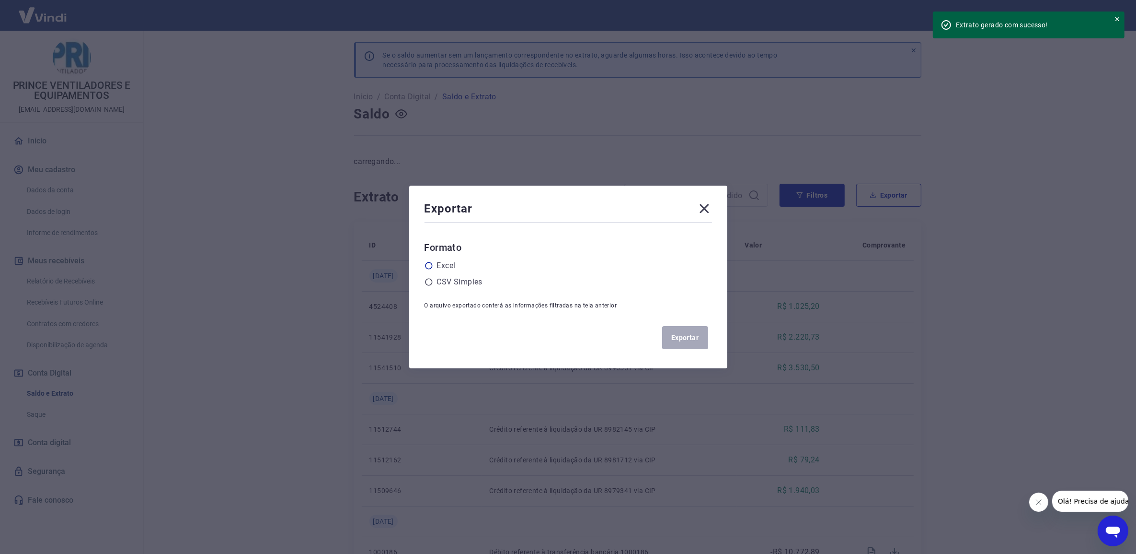
click at [444, 263] on label "Excel" at bounding box center [446, 266] width 19 height 12
click at [0, 0] on input "radio" at bounding box center [0, 0] width 0 height 0
click at [687, 338] on button "Exportar" at bounding box center [685, 337] width 46 height 23
